Goal: Obtain resource: Obtain resource

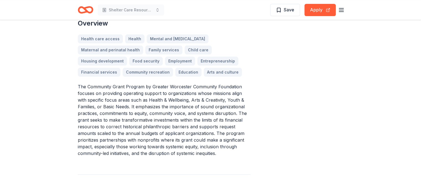
scroll to position [153, 0]
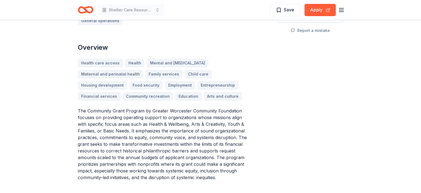
scroll to position [142, 0]
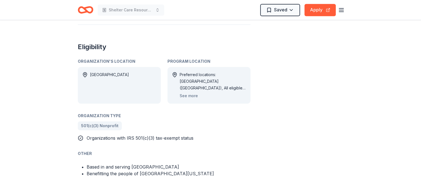
scroll to position [319, 0]
click at [192, 91] on button "See more" at bounding box center [189, 94] width 18 height 7
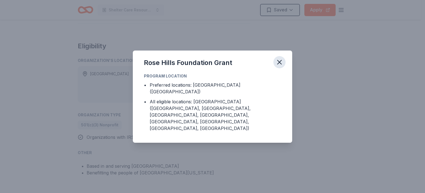
click at [281, 66] on icon "button" at bounding box center [280, 62] width 8 height 8
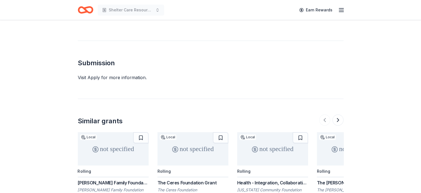
scroll to position [0, 0]
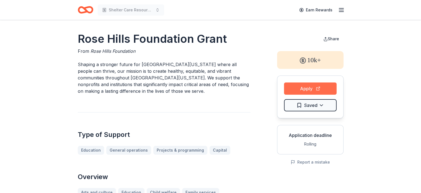
click at [320, 90] on button "Apply" at bounding box center [310, 88] width 53 height 12
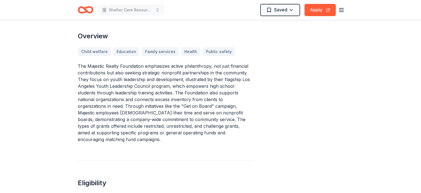
scroll to position [12, 0]
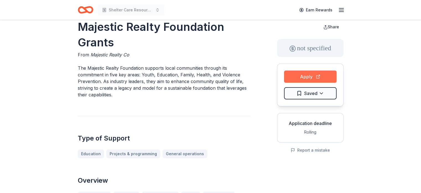
click at [301, 74] on button "Apply" at bounding box center [310, 76] width 53 height 12
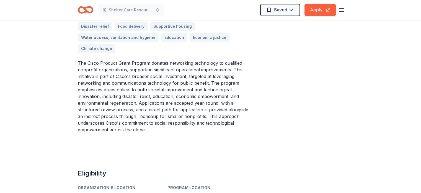
scroll to position [143, 0]
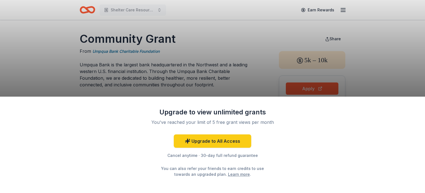
click at [230, 70] on div "Upgrade to view unlimited grants You've reached your limit of 5 free grant view…" at bounding box center [212, 96] width 425 height 193
click at [235, 173] on link "Learn more" at bounding box center [239, 174] width 22 height 6
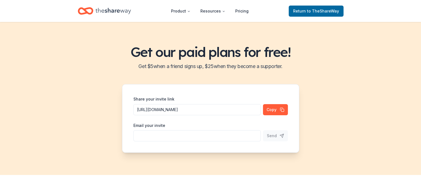
click at [121, 10] on icon "Home" at bounding box center [113, 10] width 35 height 11
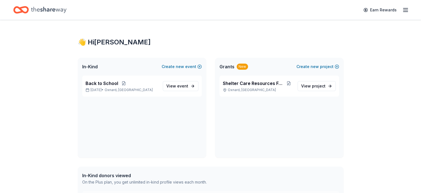
click at [121, 10] on div "Earn Rewards" at bounding box center [210, 9] width 395 height 13
click at [57, 7] on icon "Home" at bounding box center [48, 9] width 35 height 11
click at [66, 16] on div "Home" at bounding box center [39, 9] width 53 height 13
click at [402, 10] on icon "button" at bounding box center [405, 10] width 7 height 7
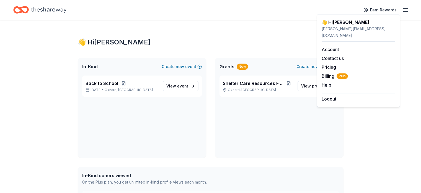
click at [326, 128] on div "Shelter Care Resources Food Pantry Oxnard, [GEOGRAPHIC_DATA] View project" at bounding box center [279, 116] width 129 height 82
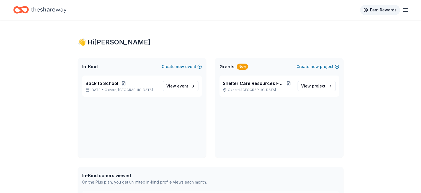
click at [381, 12] on link "Earn Rewards" at bounding box center [380, 10] width 40 height 10
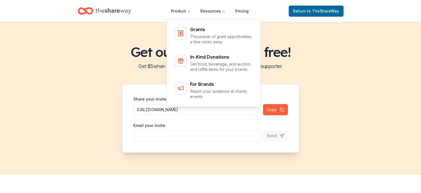
click at [105, 13] on icon "Home" at bounding box center [113, 10] width 35 height 11
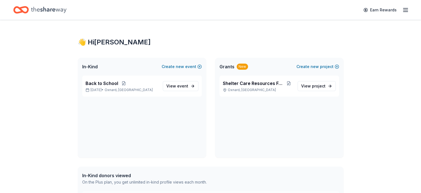
drag, startPoint x: 105, startPoint y: 13, endPoint x: 110, endPoint y: 21, distance: 9.7
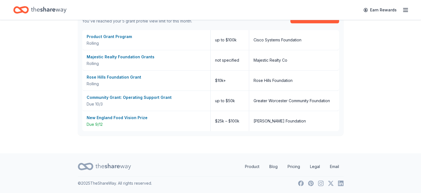
scroll to position [190, 0]
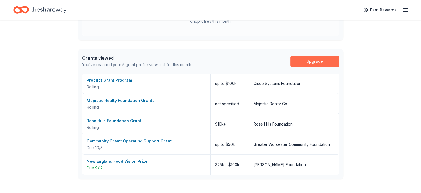
click at [320, 60] on link "Upgrade" at bounding box center [315, 61] width 49 height 11
